Goal: Task Accomplishment & Management: Use online tool/utility

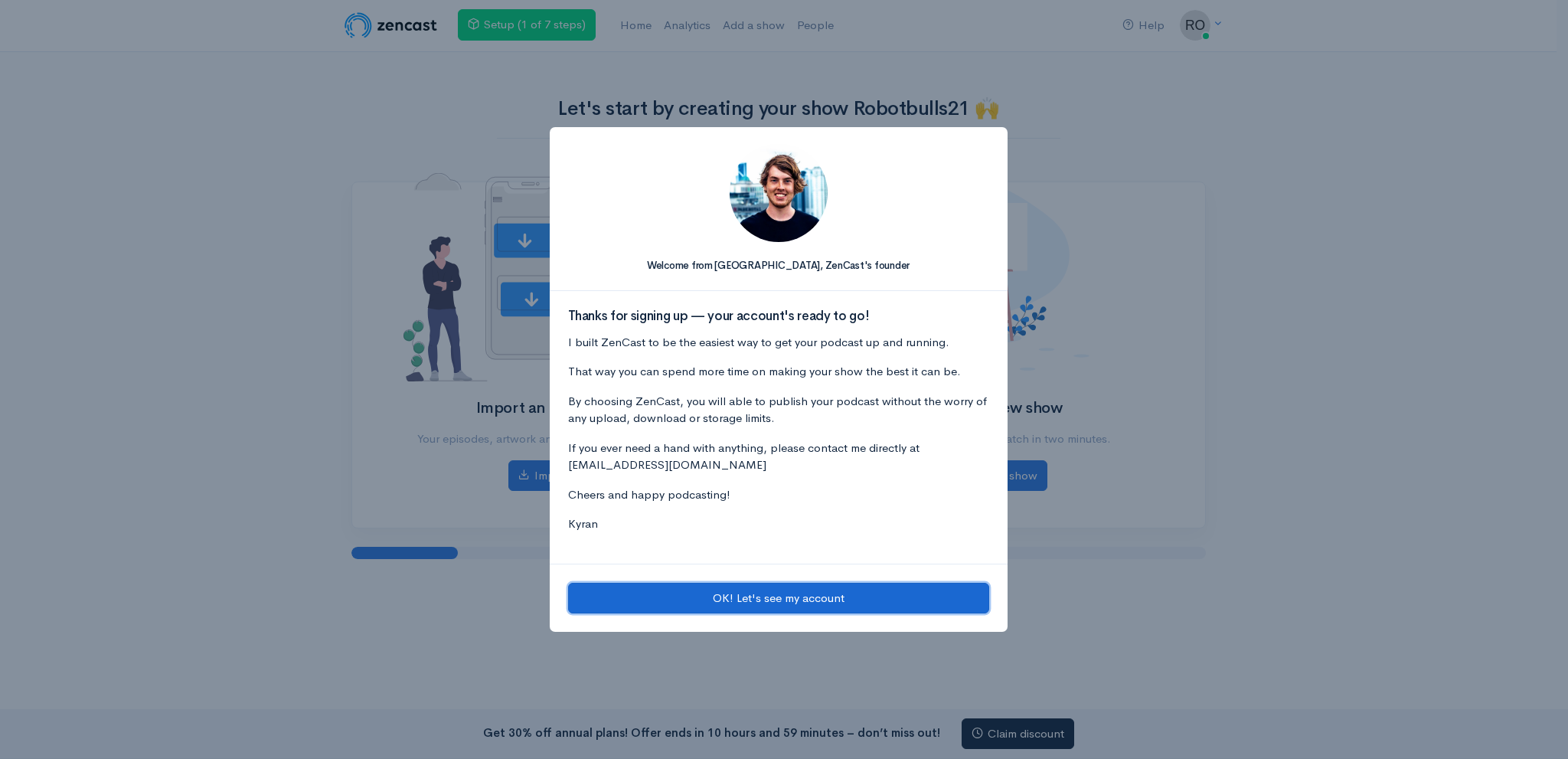
click at [753, 601] on button "OK! Let's see my account" at bounding box center [779, 598] width 421 height 31
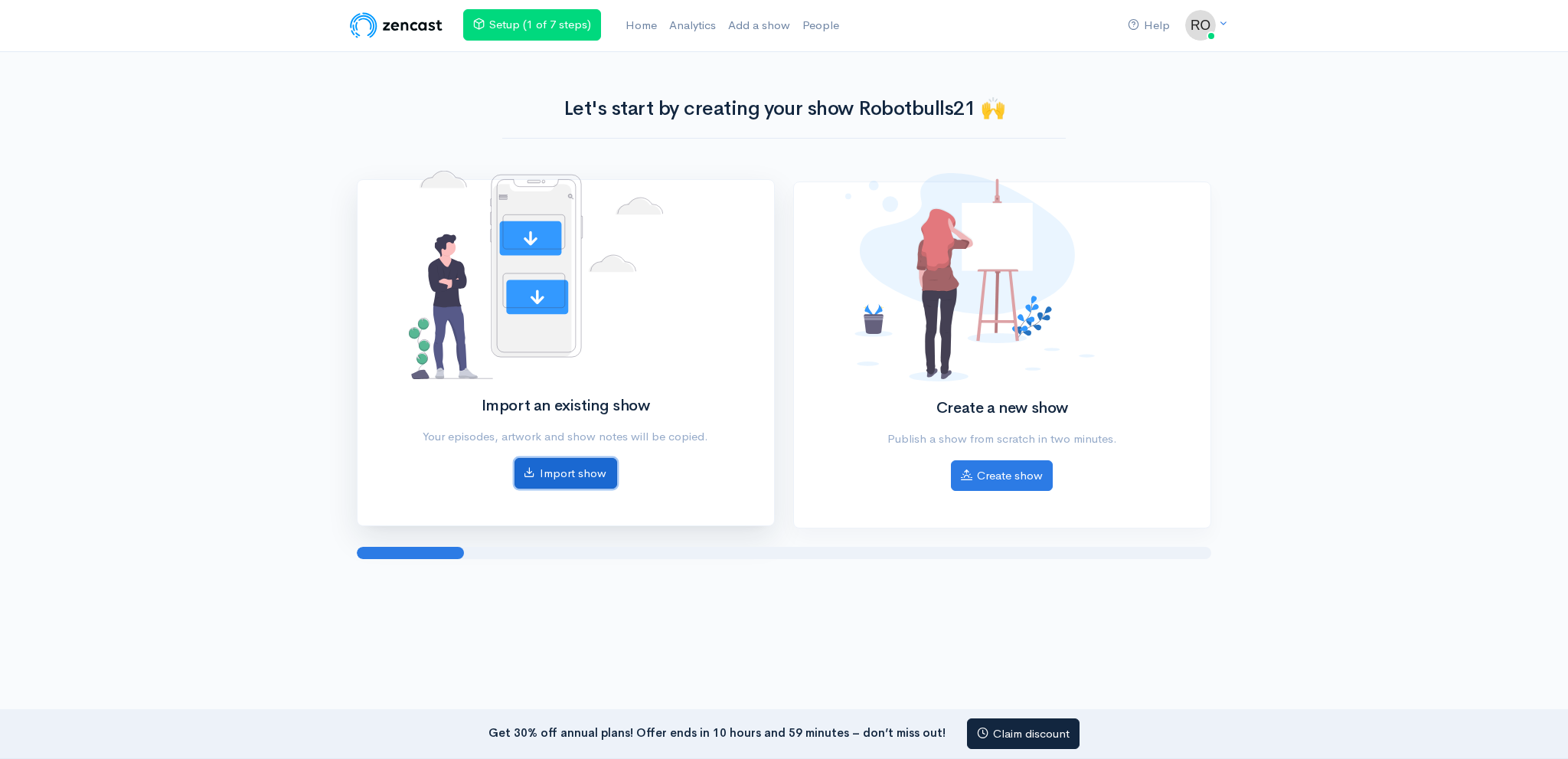
click at [564, 477] on link "Import show" at bounding box center [566, 474] width 103 height 31
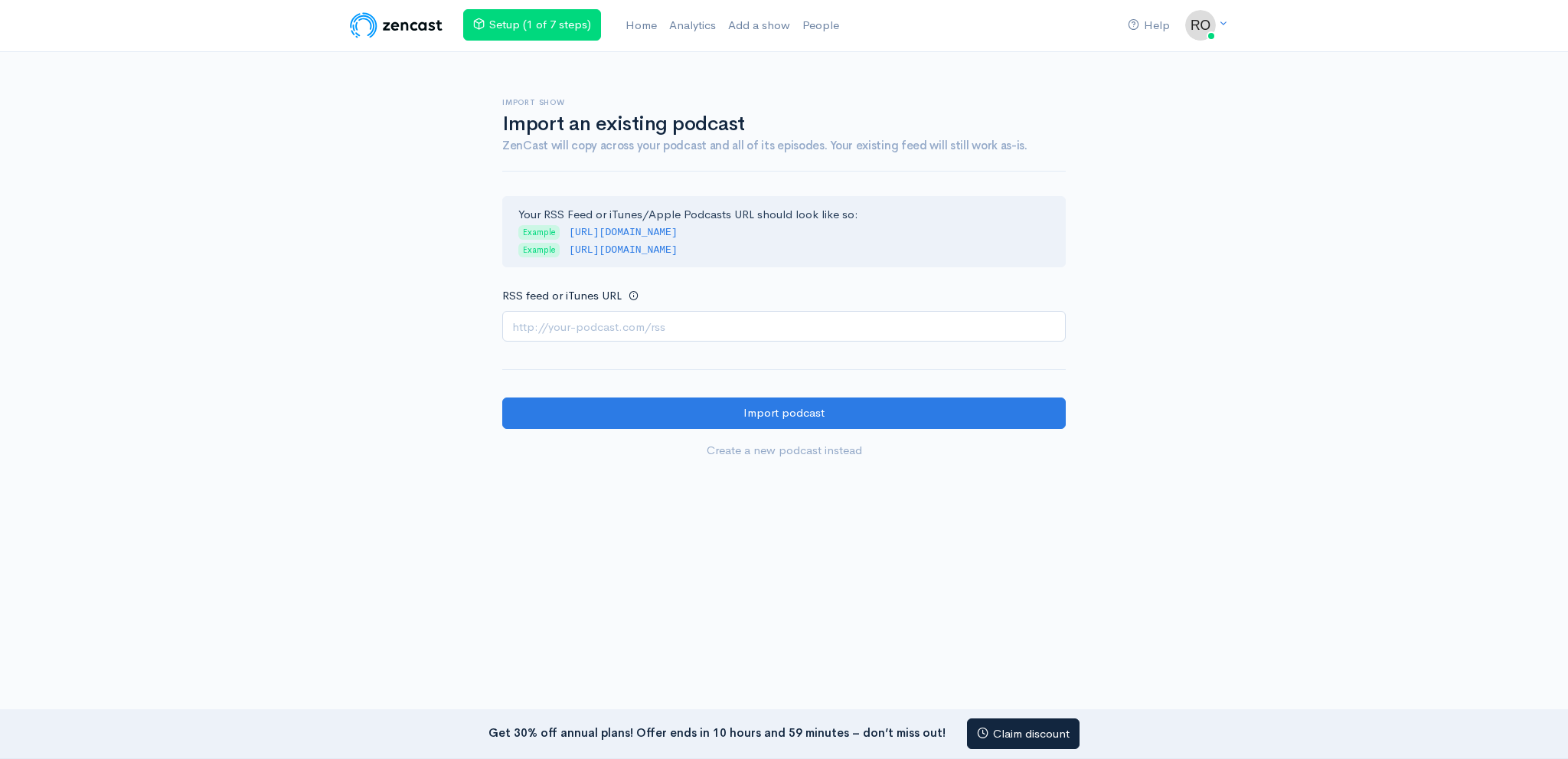
click at [741, 346] on form "Your RSS Feed or iTunes/Apple Podcasts URL should look like so: Example [URL][D…" at bounding box center [784, 331] width 563 height 270
click at [732, 321] on input "RSS feed or iTunes URL" at bounding box center [784, 326] width 563 height 31
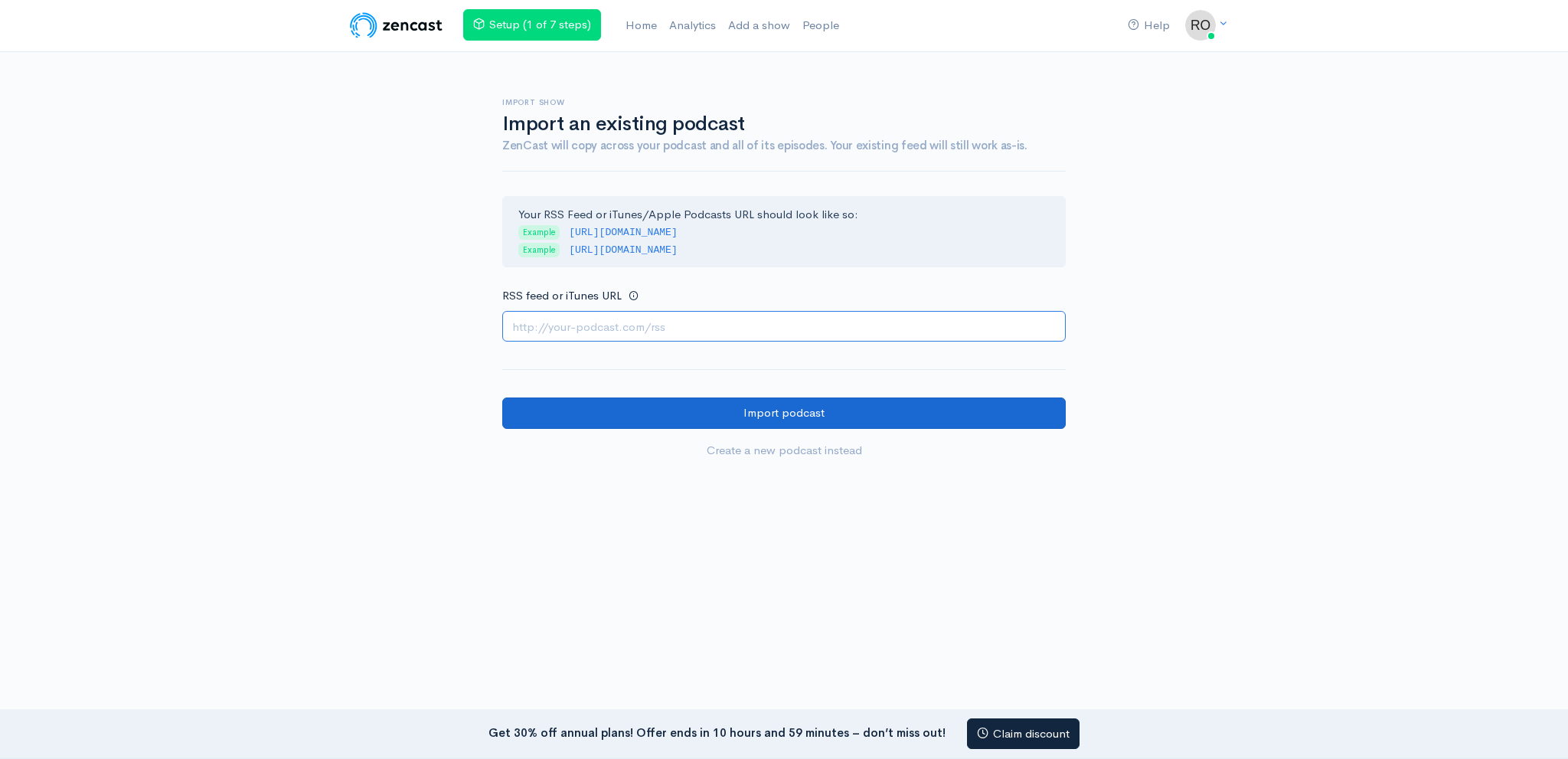
paste input "[URL][DOMAIN_NAME]"
type input "[URL][DOMAIN_NAME]"
drag, startPoint x: 715, startPoint y: 403, endPoint x: 632, endPoint y: 308, distance: 126.2
click at [714, 403] on input "Import podcast" at bounding box center [784, 413] width 563 height 31
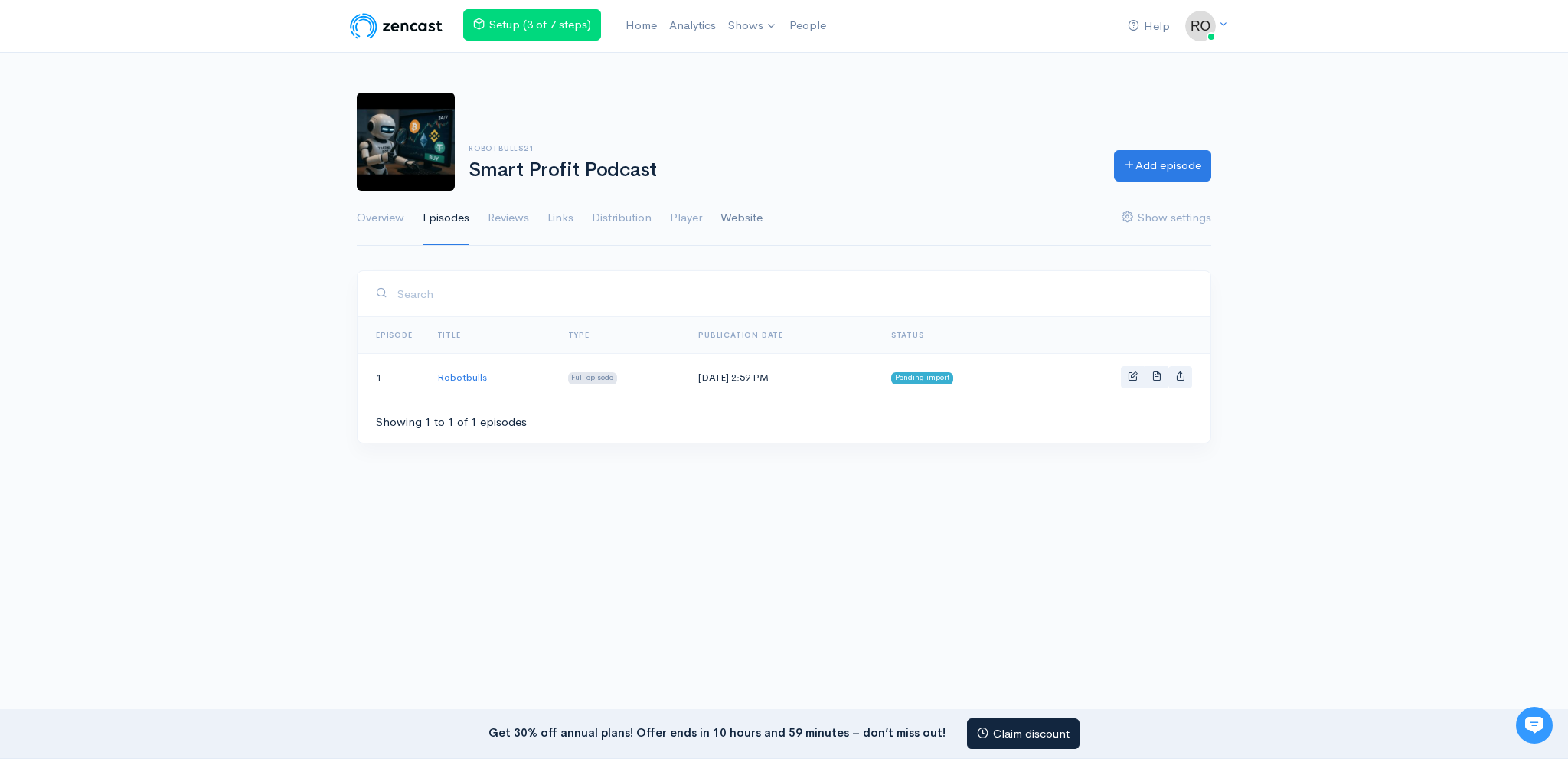
click at [738, 215] on link "Website" at bounding box center [742, 218] width 42 height 55
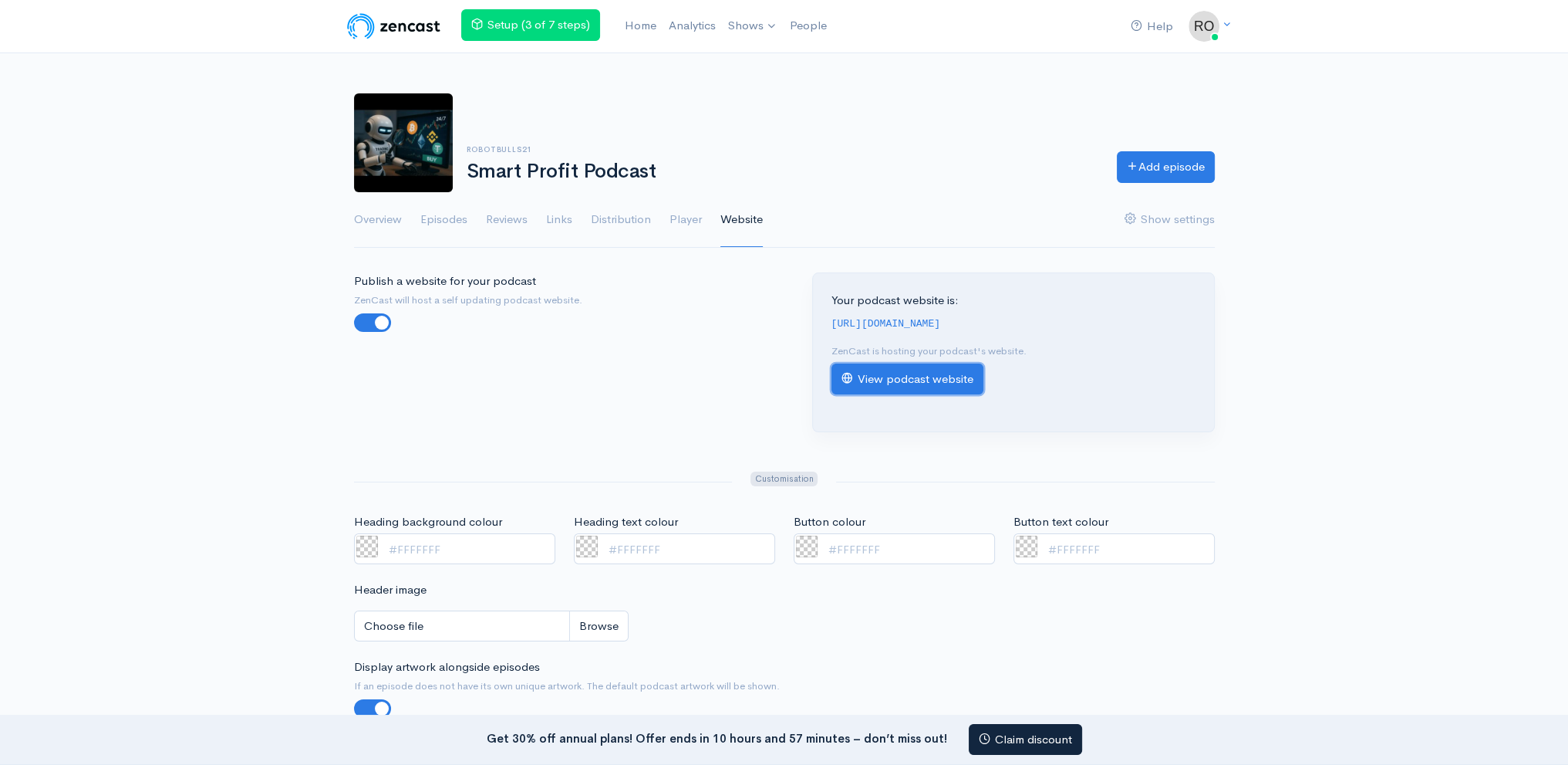
click at [886, 387] on link "View podcast website" at bounding box center [907, 379] width 152 height 32
